Goal: Check status: Check status

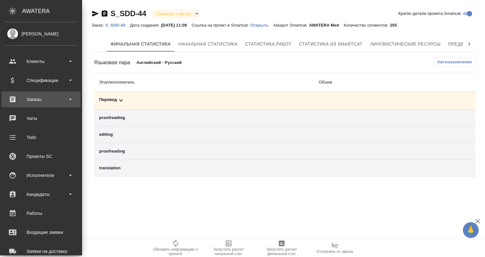
click at [44, 100] on div "Заказы" at bounding box center [41, 98] width 73 height 9
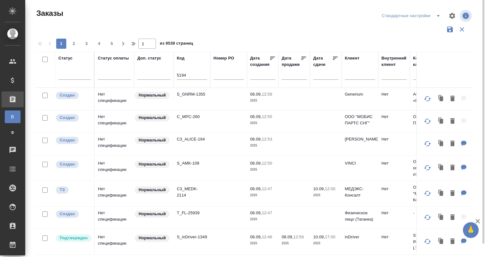
click at [231, 16] on div at bounding box center [257, 15] width 148 height 15
click at [176, 72] on th "Код 5194" at bounding box center [192, 70] width 37 height 36
click at [176, 74] on th "Код 5194" at bounding box center [192, 70] width 37 height 36
click at [181, 73] on input "5194" at bounding box center [192, 76] width 30 height 8
type input "-5194"
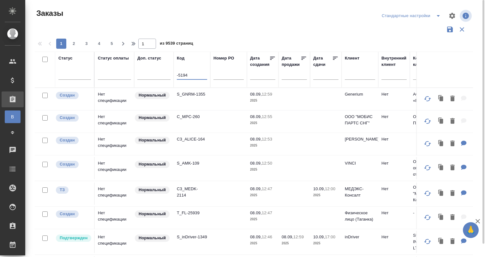
click at [242, 15] on div at bounding box center [257, 15] width 148 height 15
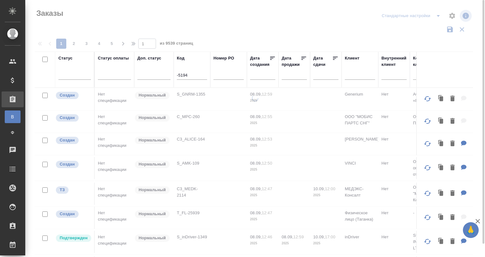
click at [186, 71] on div "-5194" at bounding box center [192, 76] width 30 height 15
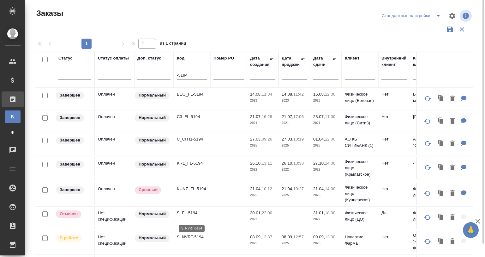
click at [195, 240] on p "S_NVRT-5194" at bounding box center [192, 237] width 30 height 6
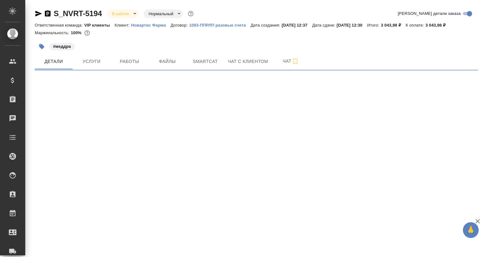
select select "RU"
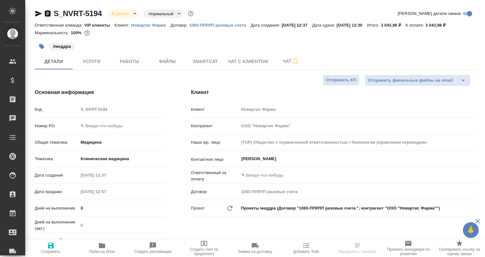
type textarea "x"
click at [137, 61] on span "Работы" at bounding box center [129, 62] width 30 height 8
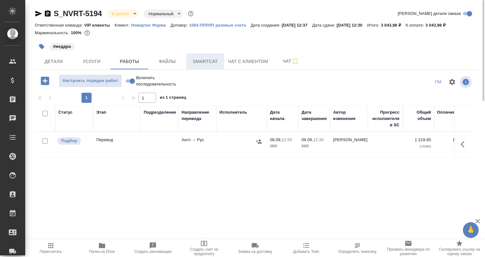
click at [197, 59] on span "Smartcat" at bounding box center [205, 62] width 30 height 8
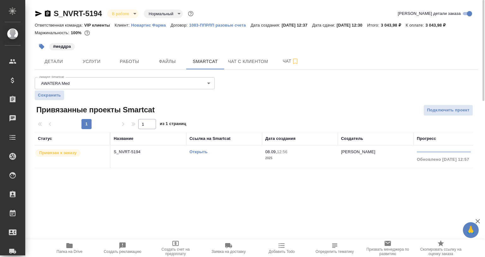
click at [195, 149] on link "Открыть" at bounding box center [199, 151] width 18 height 5
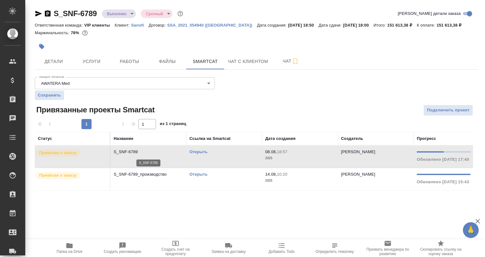
click at [148, 153] on p "S_SNF-6789" at bounding box center [149, 152] width 70 height 6
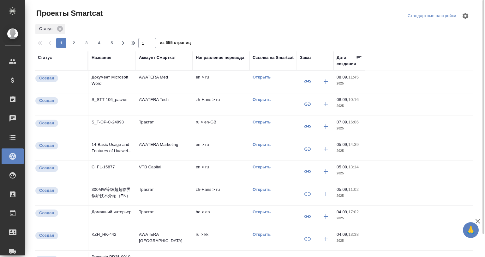
click at [95, 57] on div "Название" at bounding box center [102, 57] width 20 height 6
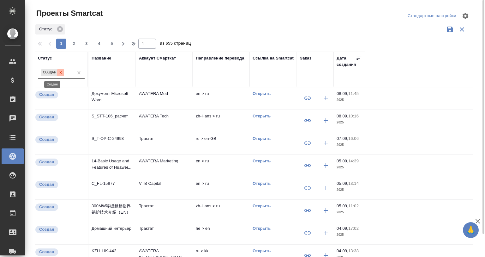
click at [58, 70] on icon at bounding box center [60, 72] width 4 height 4
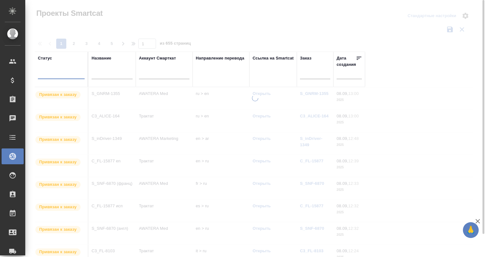
click at [117, 71] on input "text" at bounding box center [112, 75] width 41 height 8
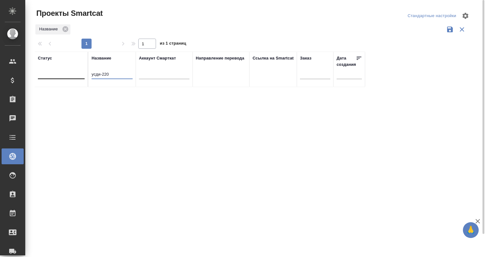
click at [99, 76] on input "усди-220" at bounding box center [112, 75] width 41 height 8
drag, startPoint x: 100, startPoint y: 73, endPoint x: 83, endPoint y: 77, distance: 16.9
click at [83, 77] on tr "Статус Название усди-220 Аккаунт Смарткат Направление перевода Ссылка на Smartc…" at bounding box center [200, 69] width 331 height 35
click at [102, 73] on input "усди-220" at bounding box center [112, 75] width 41 height 8
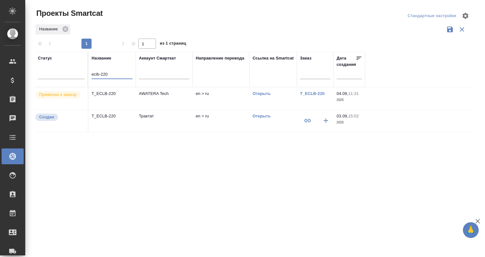
type input "eclb-220"
click at [113, 94] on p "T_ECLB-220" at bounding box center [112, 93] width 41 height 6
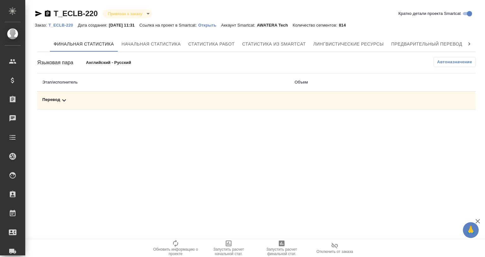
click at [66, 97] on div "Перевод" at bounding box center [163, 100] width 242 height 8
click at [63, 99] on icon at bounding box center [64, 100] width 8 height 8
click at [63, 99] on icon at bounding box center [64, 100] width 4 height 2
click at [63, 99] on icon at bounding box center [64, 100] width 8 height 8
click at [420, 40] on span "Предварительный перевод" at bounding box center [427, 44] width 71 height 8
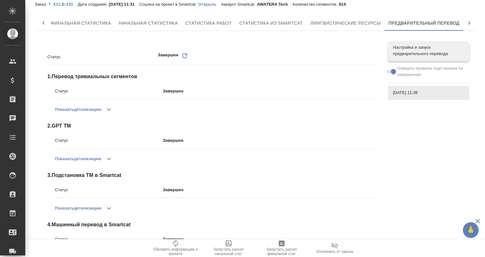
scroll to position [105, 0]
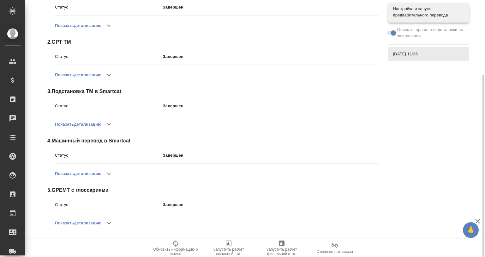
click at [116, 220] on button "button" at bounding box center [108, 222] width 15 height 15
click at [107, 221] on icon "button" at bounding box center [106, 223] width 8 height 8
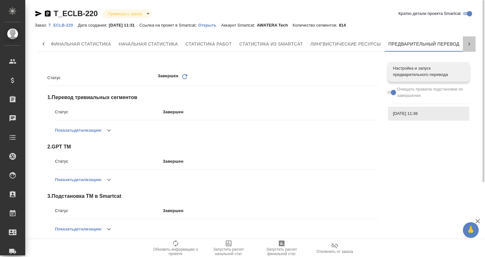
click at [466, 42] on icon at bounding box center [469, 44] width 6 height 6
click at [443, 40] on span "QA-чекер" at bounding box center [445, 44] width 30 height 8
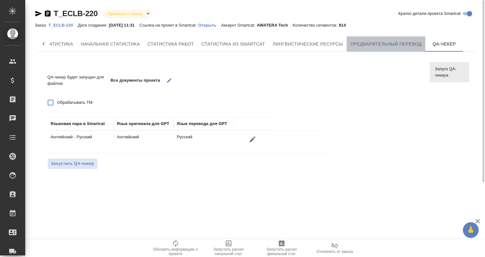
click at [385, 43] on span "Предварительный перевод" at bounding box center [386, 44] width 71 height 8
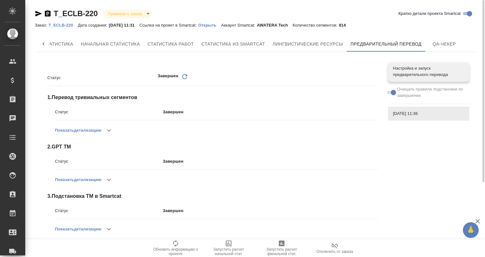
scroll to position [105, 0]
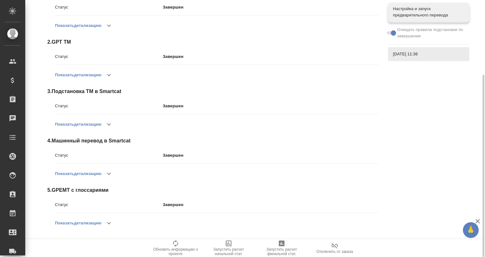
click at [112, 224] on icon "button" at bounding box center [109, 223] width 8 height 8
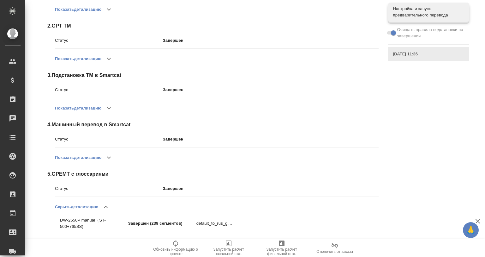
click at [106, 206] on icon "button" at bounding box center [106, 207] width 8 height 8
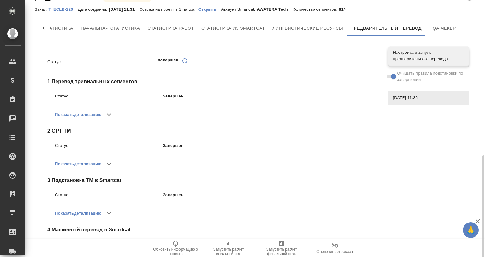
scroll to position [0, 0]
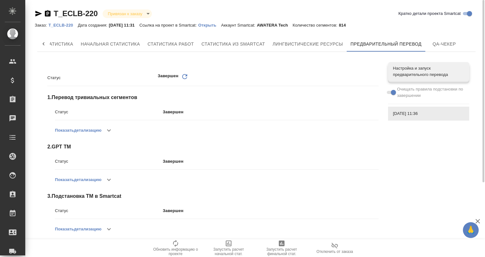
click at [113, 178] on button "button" at bounding box center [108, 179] width 15 height 15
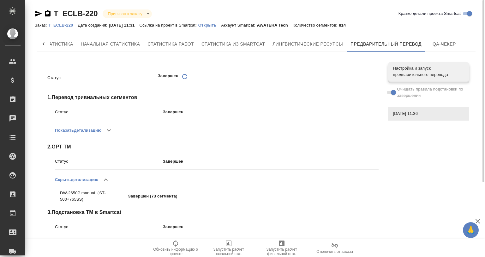
scroll to position [84, 0]
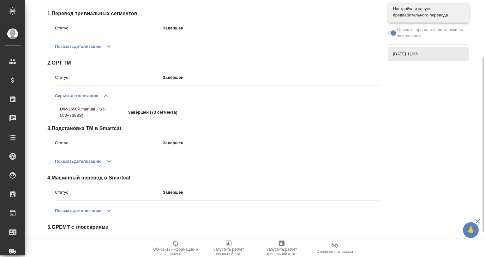
click at [108, 91] on button "button" at bounding box center [105, 95] width 15 height 15
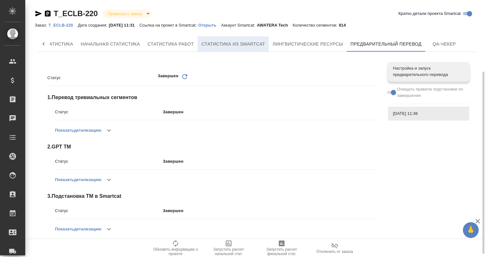
scroll to position [0, 0]
click at [38, 13] on icon "button" at bounding box center [38, 14] width 7 height 6
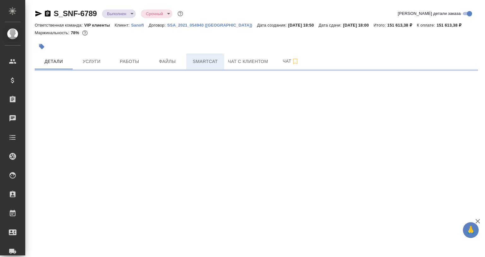
select select "RU"
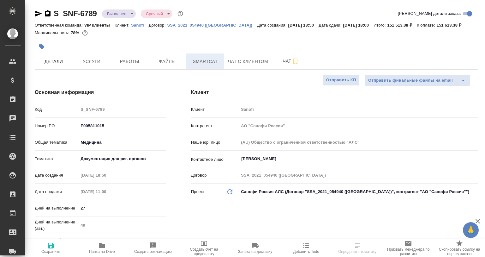
type textarea "x"
click at [199, 61] on span "Smartcat" at bounding box center [205, 62] width 30 height 8
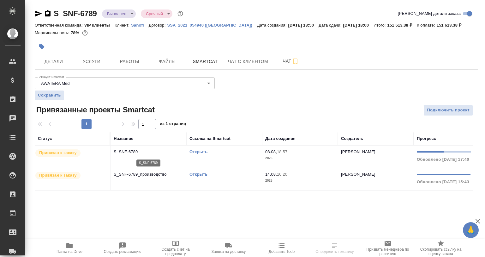
click at [137, 154] on p "S_SNF-6789" at bounding box center [149, 152] width 70 height 6
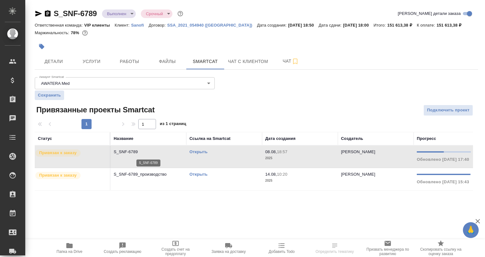
click at [137, 154] on p "S_SNF-6789" at bounding box center [149, 152] width 70 height 6
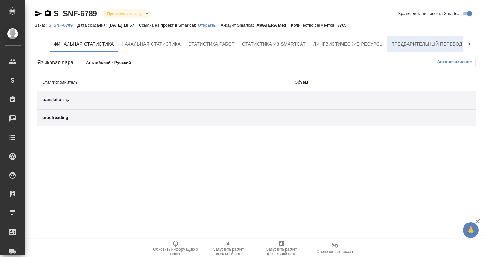
click at [440, 41] on span "Предварительный перевод" at bounding box center [427, 44] width 71 height 8
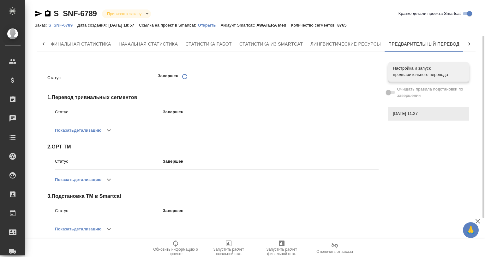
scroll to position [105, 0]
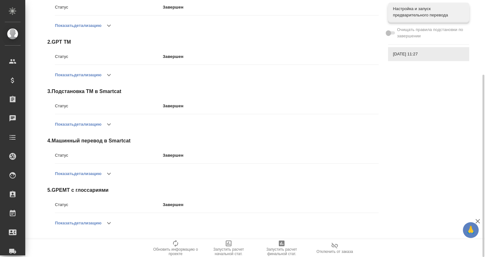
click at [109, 219] on icon "button" at bounding box center [109, 223] width 8 height 8
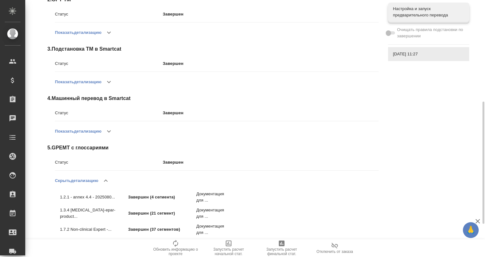
scroll to position [189, 0]
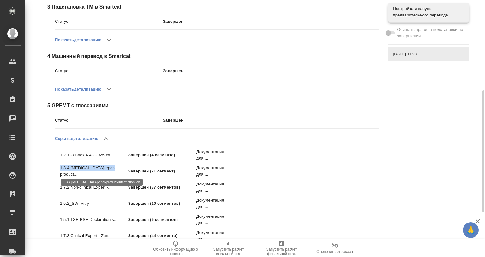
drag, startPoint x: 59, startPoint y: 171, endPoint x: 108, endPoint y: 171, distance: 49.3
click at [108, 171] on li "1.3.4 sarclisa-epar-product... Завершен (21 сегмент) Документация для ..." at bounding box center [142, 170] width 174 height 16
click at [107, 170] on p "1.3.4 sarclisa-epar-product..." at bounding box center [94, 171] width 68 height 13
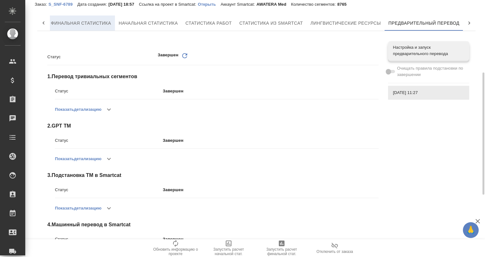
scroll to position [0, 0]
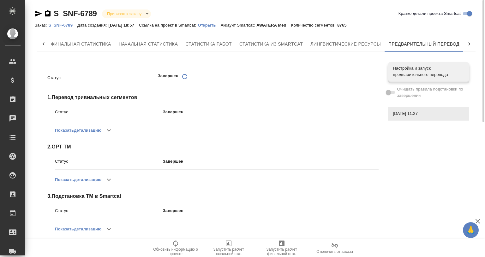
click at [35, 12] on icon "button" at bounding box center [39, 14] width 8 height 8
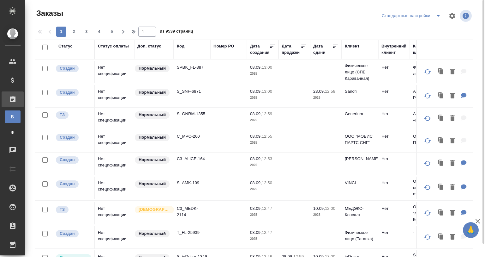
click at [178, 44] on div "Код" at bounding box center [181, 46] width 8 height 6
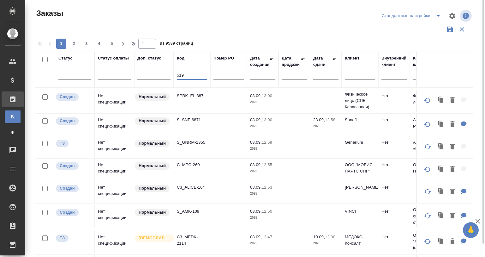
type input "5190"
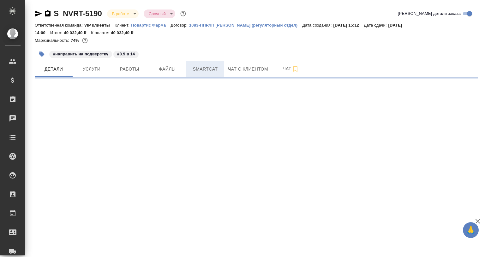
select select "RU"
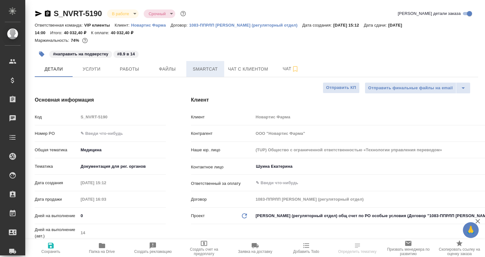
type textarea "x"
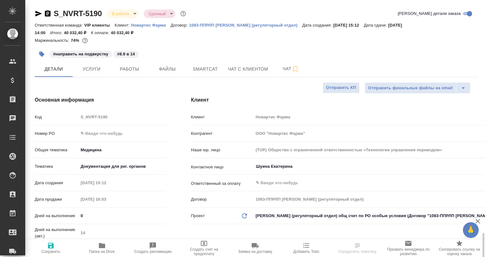
type textarea "x"
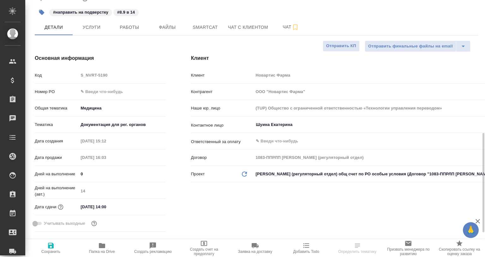
scroll to position [21, 0]
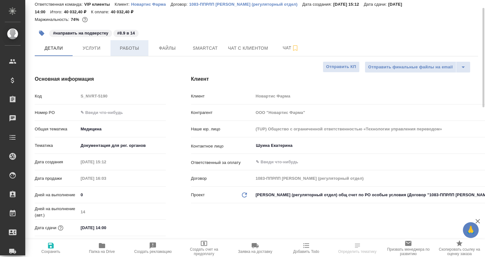
click at [133, 48] on span "Работы" at bounding box center [129, 48] width 30 height 8
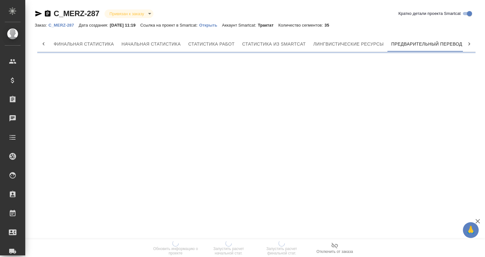
scroll to position [0, 3]
